Goal: Register for event/course

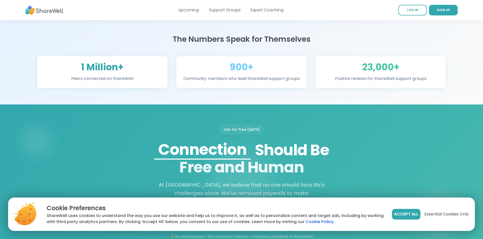
scroll to position [304, 0]
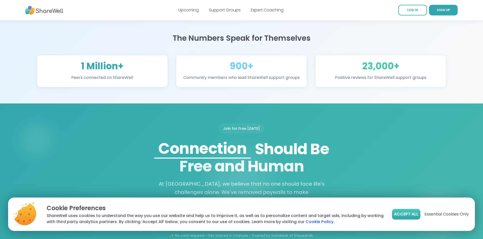
click at [413, 211] on button "Accept All" at bounding box center [406, 214] width 28 height 11
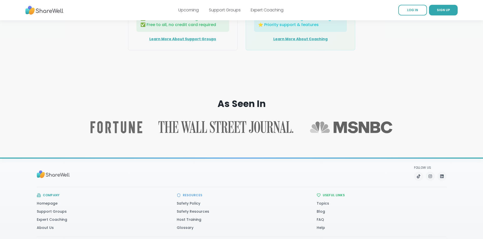
scroll to position [633, 0]
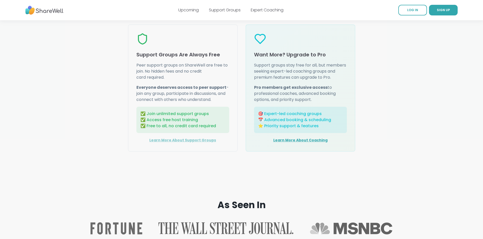
click at [182, 143] on link "Learn More About Support Groups" at bounding box center [182, 140] width 67 height 5
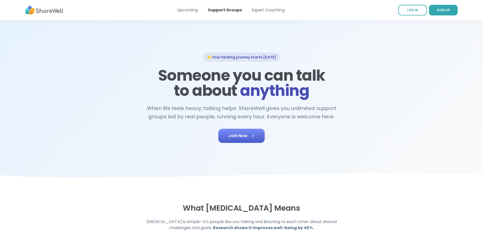
click at [226, 142] on link "Join Now" at bounding box center [241, 136] width 46 height 14
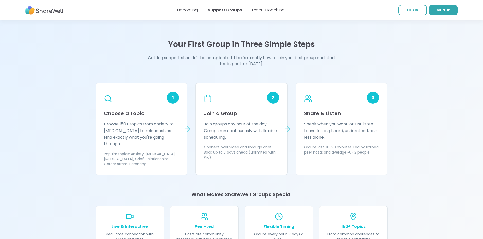
scroll to position [405, 0]
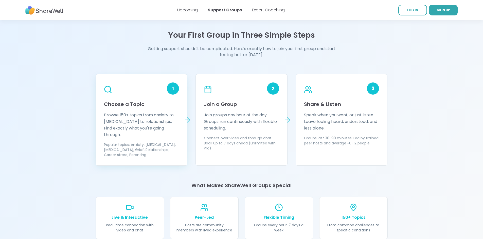
click at [126, 116] on p "Browse 150+ topics from anxiety to [MEDICAL_DATA] to relationships. Find exactl…" at bounding box center [141, 125] width 75 height 26
click at [342, 215] on p "150+ Topics" at bounding box center [353, 218] width 56 height 6
click at [370, 215] on p "150+ Topics" at bounding box center [353, 218] width 56 height 6
click at [186, 120] on icon at bounding box center [187, 120] width 5 height 0
drag, startPoint x: 112, startPoint y: 95, endPoint x: 100, endPoint y: 92, distance: 12.7
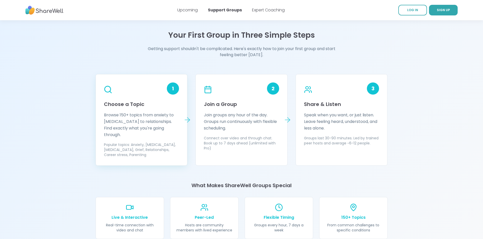
click at [107, 92] on div "1" at bounding box center [141, 92] width 75 height 18
click at [107, 90] on icon at bounding box center [107, 89] width 9 height 9
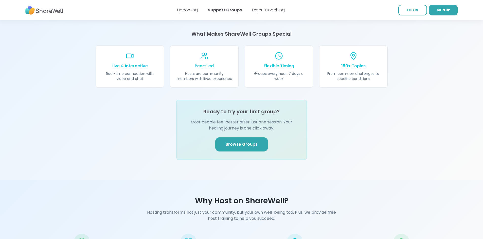
scroll to position [557, 0]
click at [228, 141] on span "Browse Groups" at bounding box center [241, 144] width 32 height 6
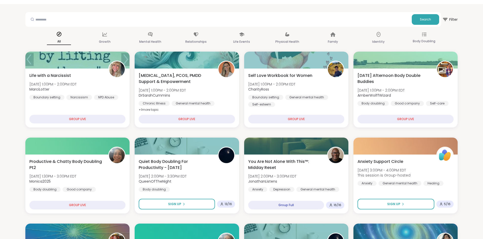
scroll to position [25, 0]
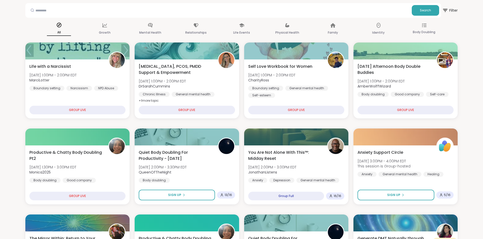
drag, startPoint x: 1, startPoint y: 129, endPoint x: 2, endPoint y: 141, distance: 11.7
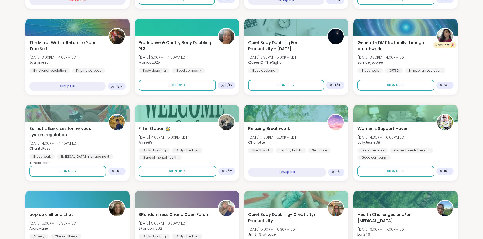
scroll to position [228, 0]
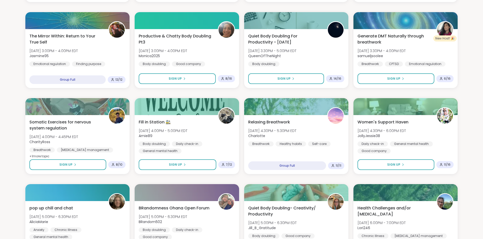
drag, startPoint x: 124, startPoint y: 139, endPoint x: 0, endPoint y: 142, distance: 123.9
drag, startPoint x: 0, startPoint y: 142, endPoint x: 2, endPoint y: 1, distance: 141.3
click at [2, 1] on section "Search Filter All Growth Mental Health Relationships Life Events Physical Healt…" at bounding box center [241, 206] width 483 height 828
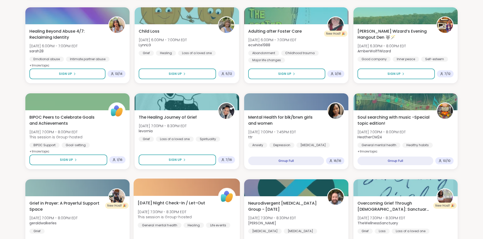
scroll to position [486, 0]
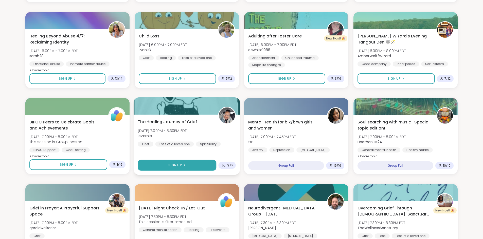
click at [201, 164] on button "Sign Up" at bounding box center [177, 165] width 79 height 11
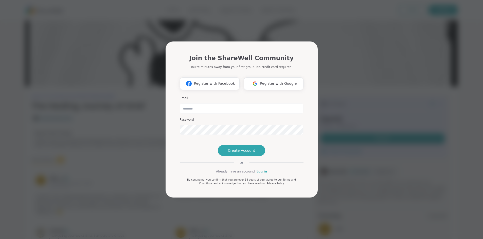
click at [393, 181] on div "Join the ShareWell Community You're minutes away from your first group. No cred…" at bounding box center [241, 119] width 476 height 239
drag, startPoint x: 244, startPoint y: 47, endPoint x: 231, endPoint y: 39, distance: 14.2
click at [243, 54] on h1 "Join the ShareWell Community" at bounding box center [241, 58] width 104 height 9
drag, startPoint x: 190, startPoint y: 25, endPoint x: 142, endPoint y: 23, distance: 48.2
click at [188, 25] on div "Join the ShareWell Community You're minutes away from your first group. No cred…" at bounding box center [241, 119] width 476 height 239
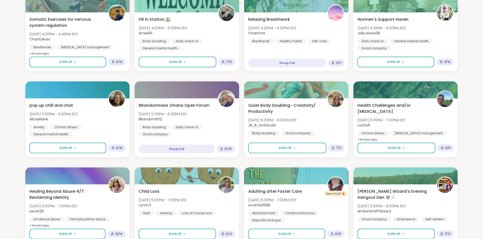
scroll to position [433, 0]
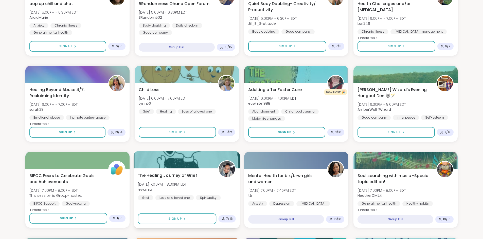
click at [173, 163] on div at bounding box center [186, 159] width 106 height 17
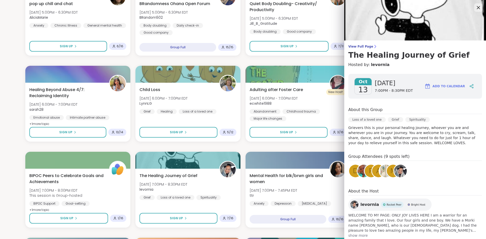
click at [477, 7] on icon at bounding box center [478, 7] width 3 height 3
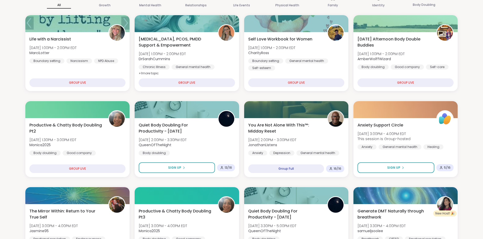
scroll to position [0, 0]
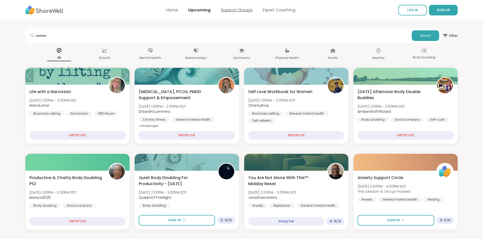
click at [238, 7] on link "Support Groups" at bounding box center [237, 10] width 32 height 6
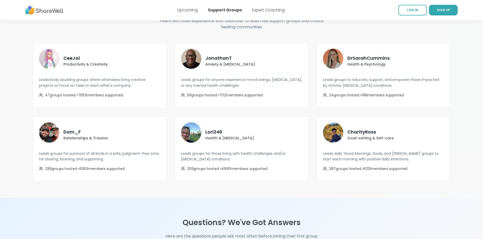
scroll to position [886, 0]
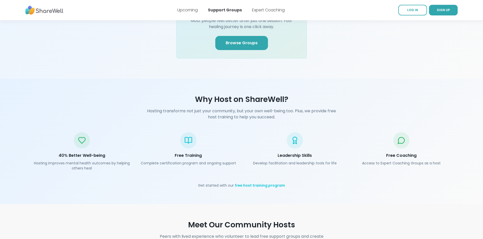
click at [383, 183] on section "Why Host on ShareWell? Hosting transforms not just your community, but your own…" at bounding box center [241, 142] width 483 height 126
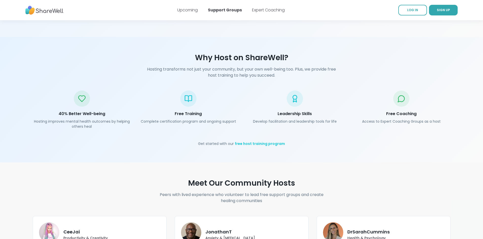
scroll to position [709, 0]
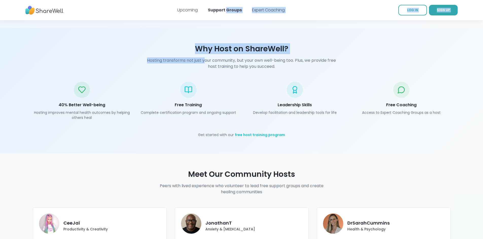
drag, startPoint x: 214, startPoint y: 45, endPoint x: 229, endPoint y: 13, distance: 35.5
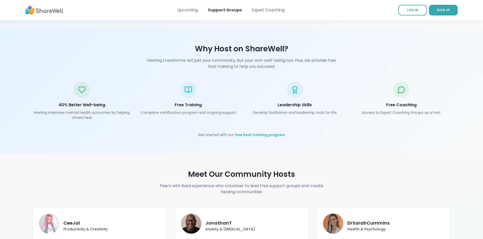
click at [239, 106] on div "40% Better Well-being Hosting improves mental health outcomes by helping others…" at bounding box center [241, 101] width 417 height 38
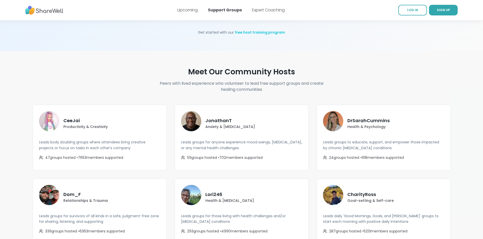
scroll to position [836, 0]
